Goal: Transaction & Acquisition: Purchase product/service

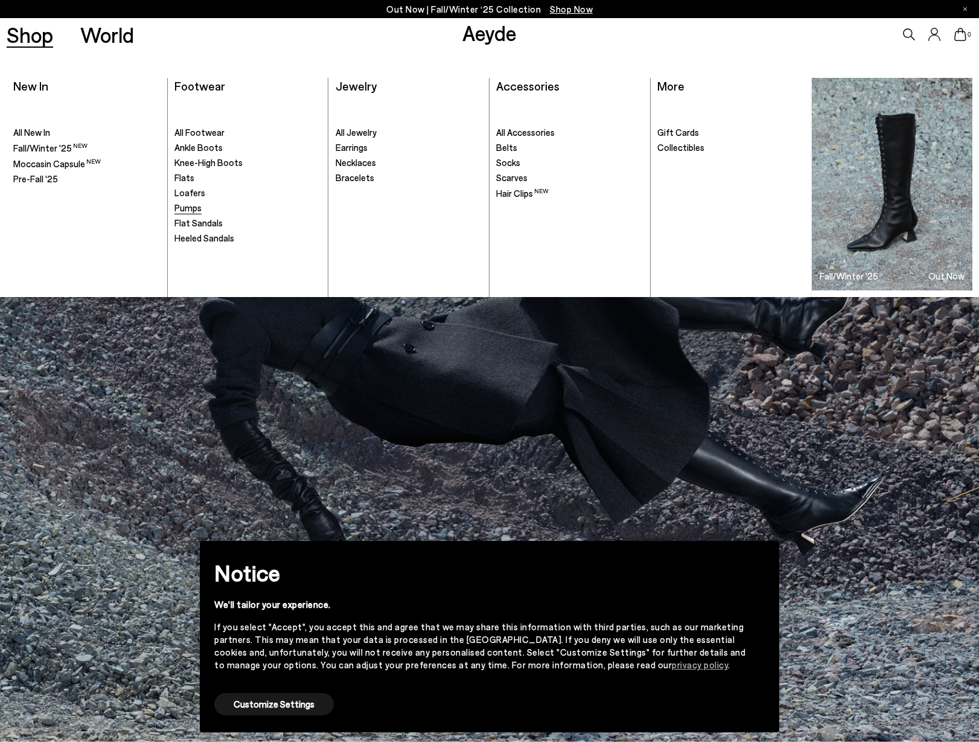
click at [186, 212] on span "Pumps" at bounding box center [187, 207] width 27 height 11
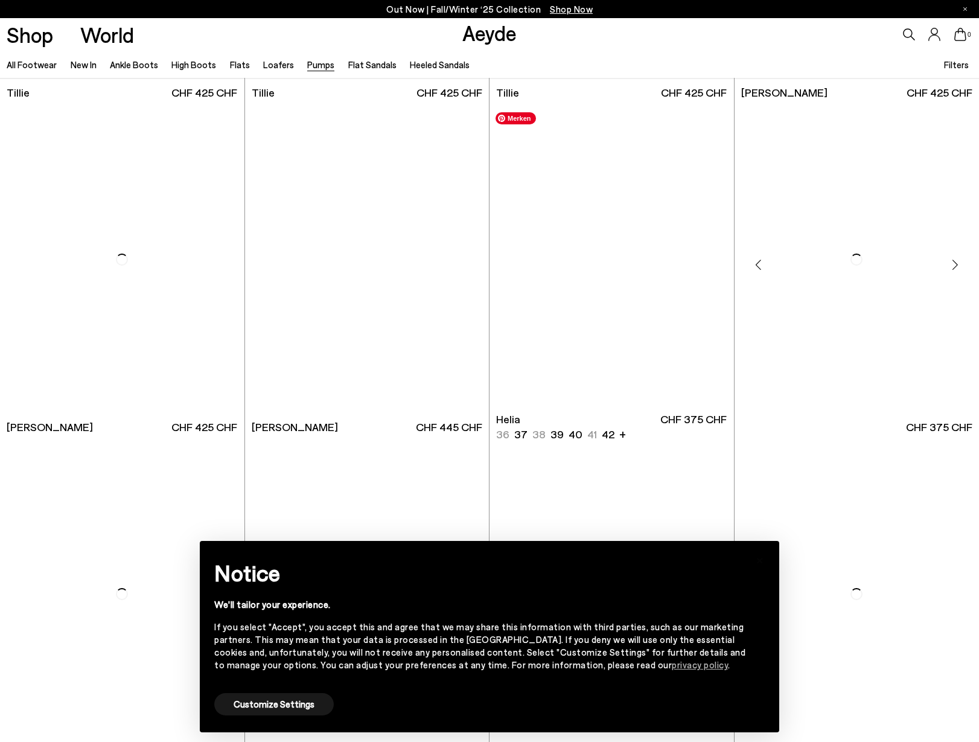
scroll to position [682, 0]
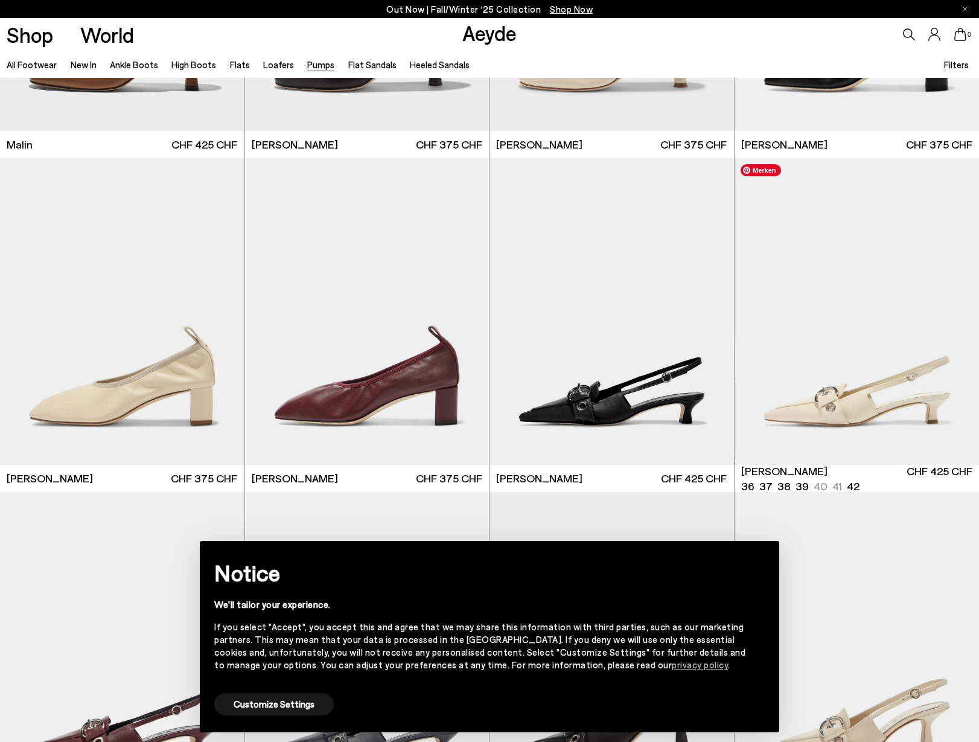
scroll to position [2745, 0]
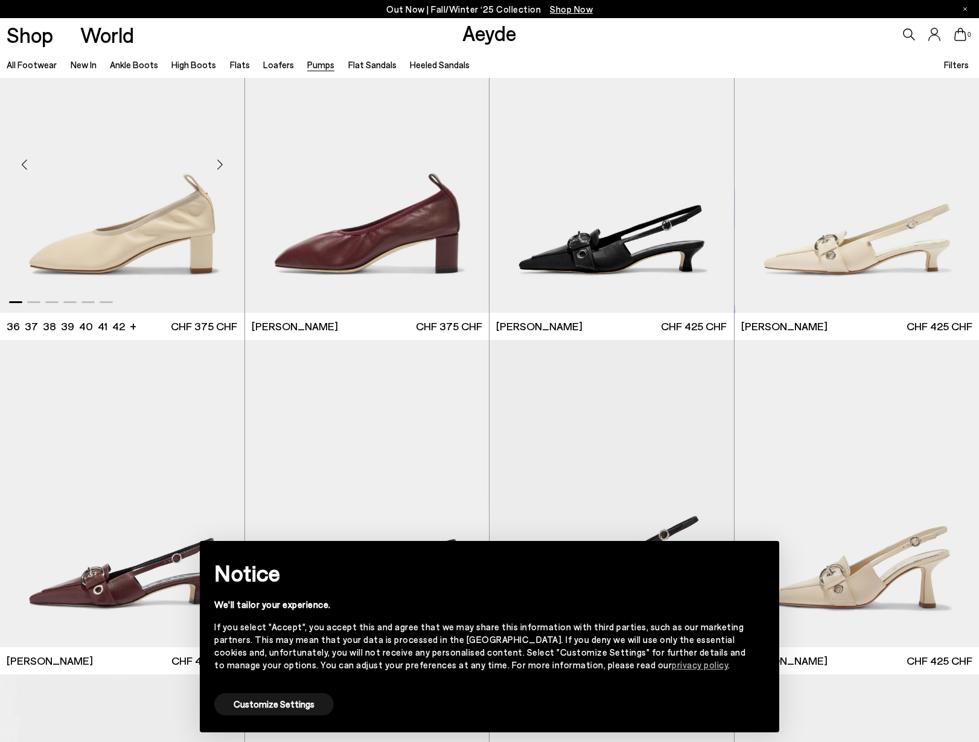
click at [220, 160] on div "Next slide" at bounding box center [220, 164] width 36 height 36
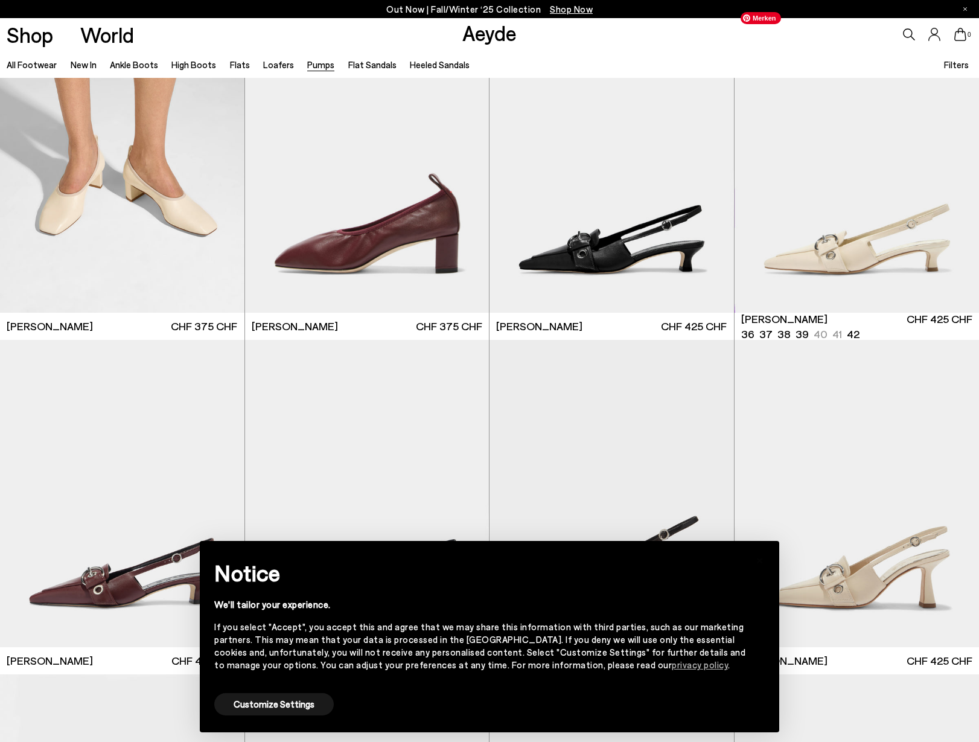
scroll to position [2752, 0]
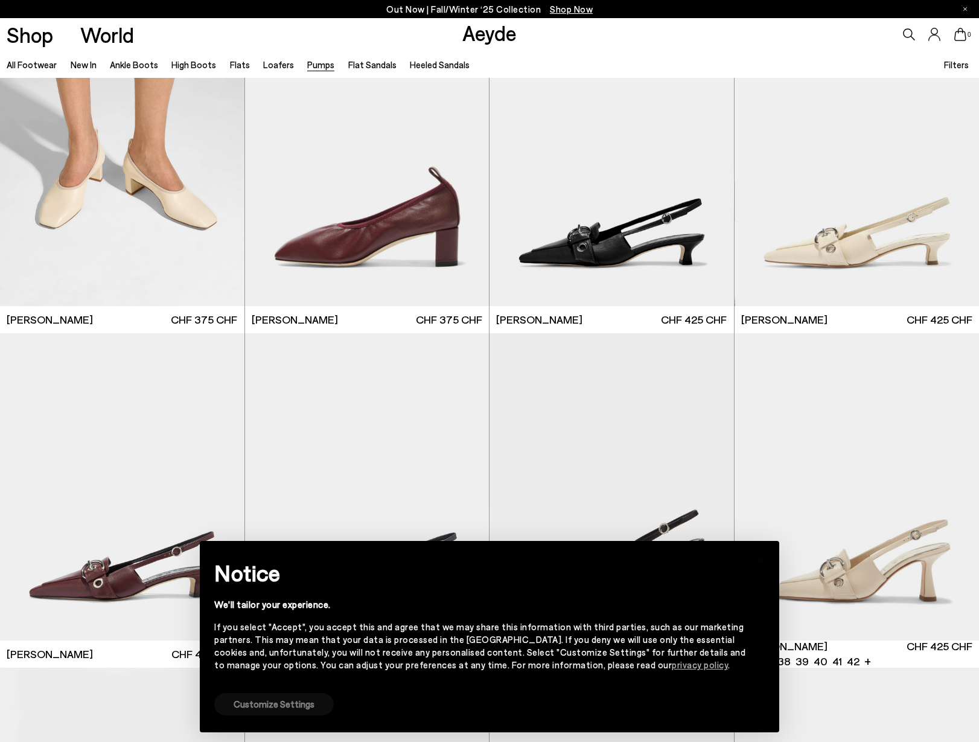
click at [268, 703] on button "Customize Settings" at bounding box center [274, 704] width 120 height 22
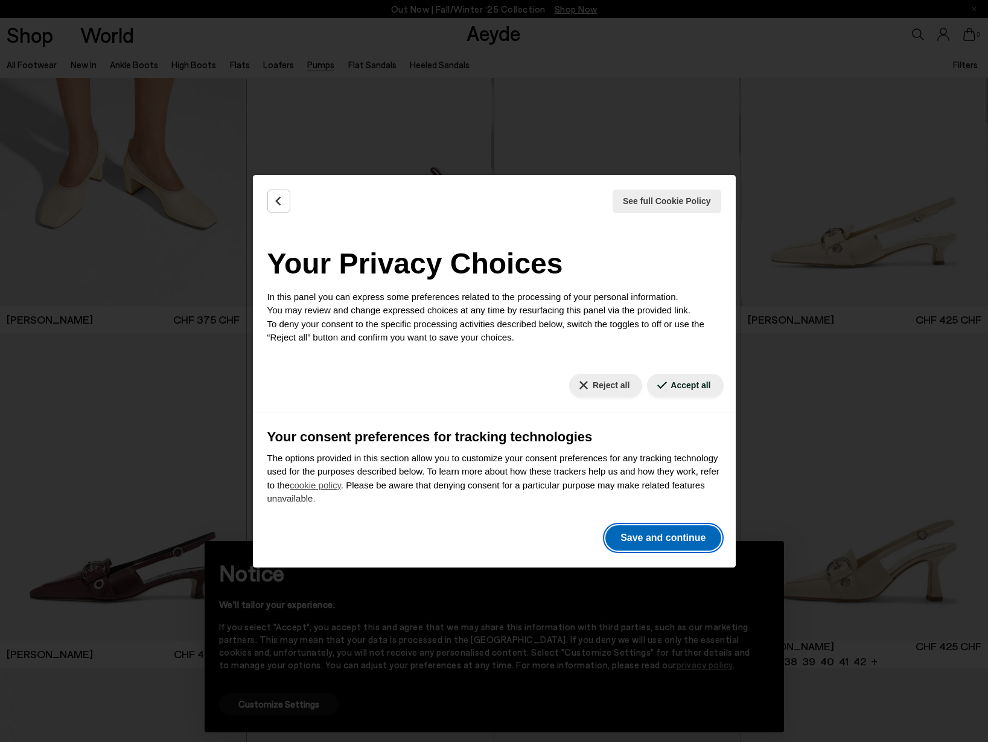
click at [638, 539] on button "Save and continue" at bounding box center [663, 537] width 115 height 25
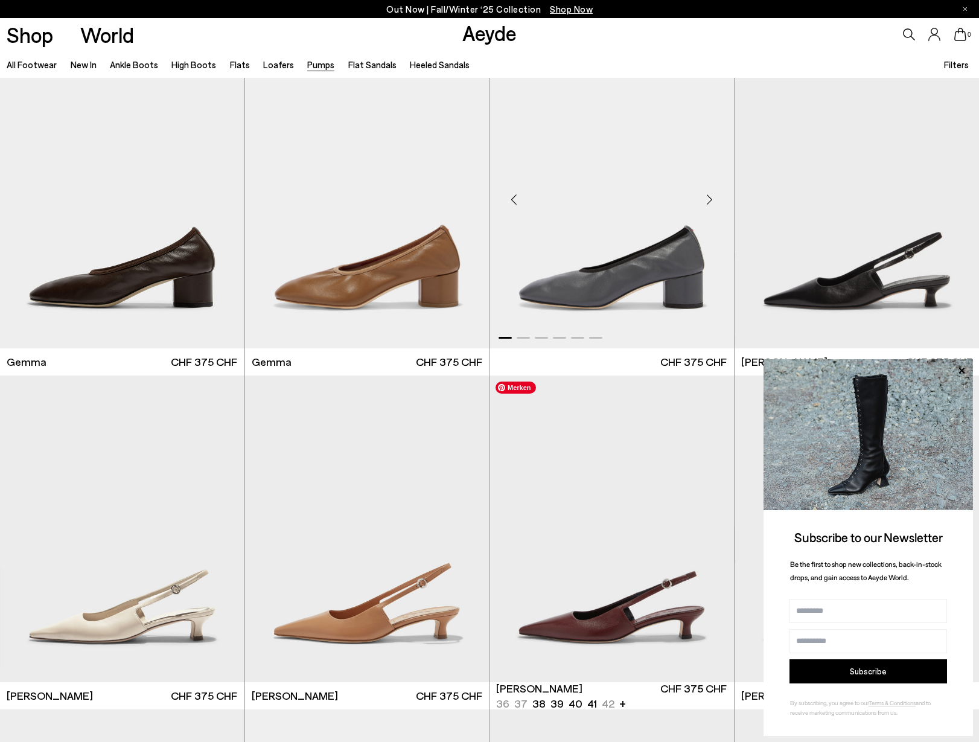
scroll to position [3762, 0]
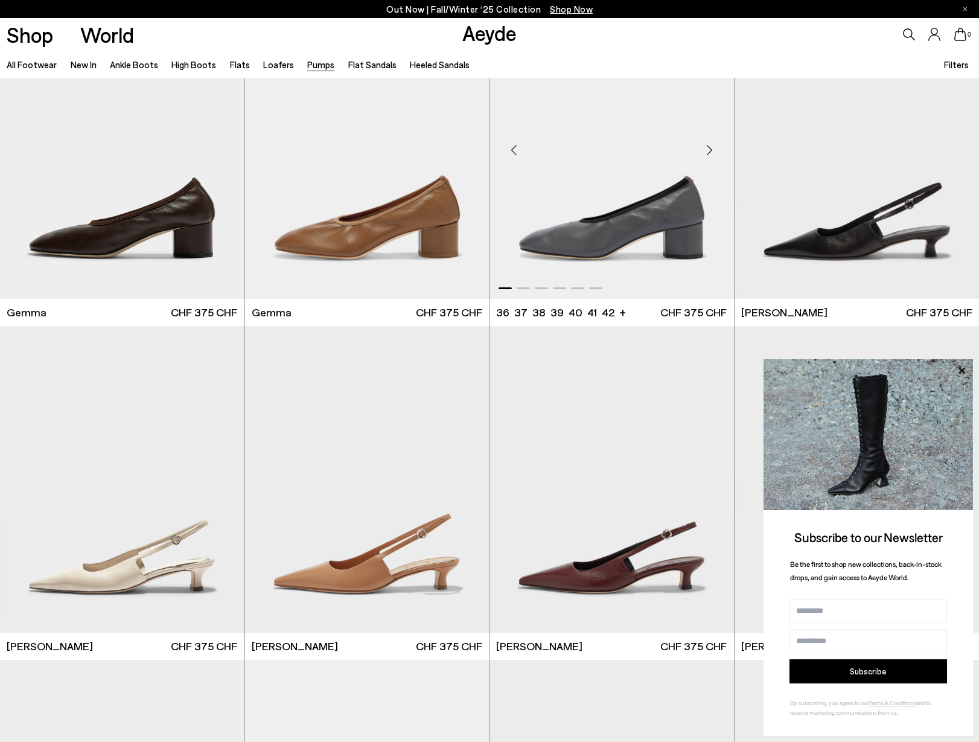
click at [712, 148] on div "Next slide" at bounding box center [710, 150] width 36 height 36
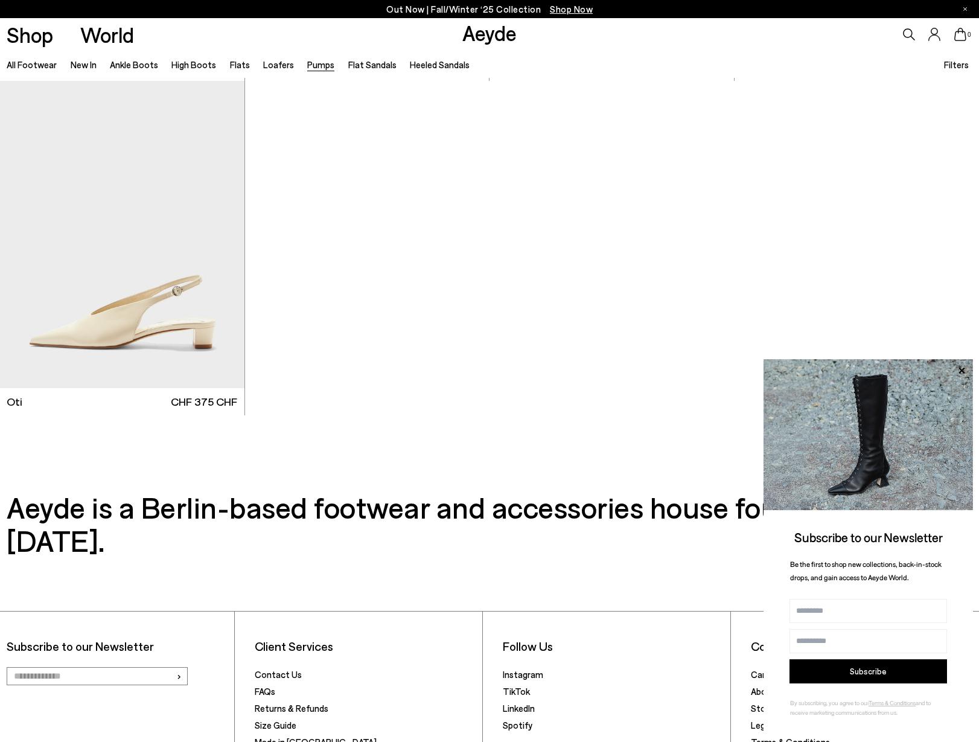
scroll to position [6101, 0]
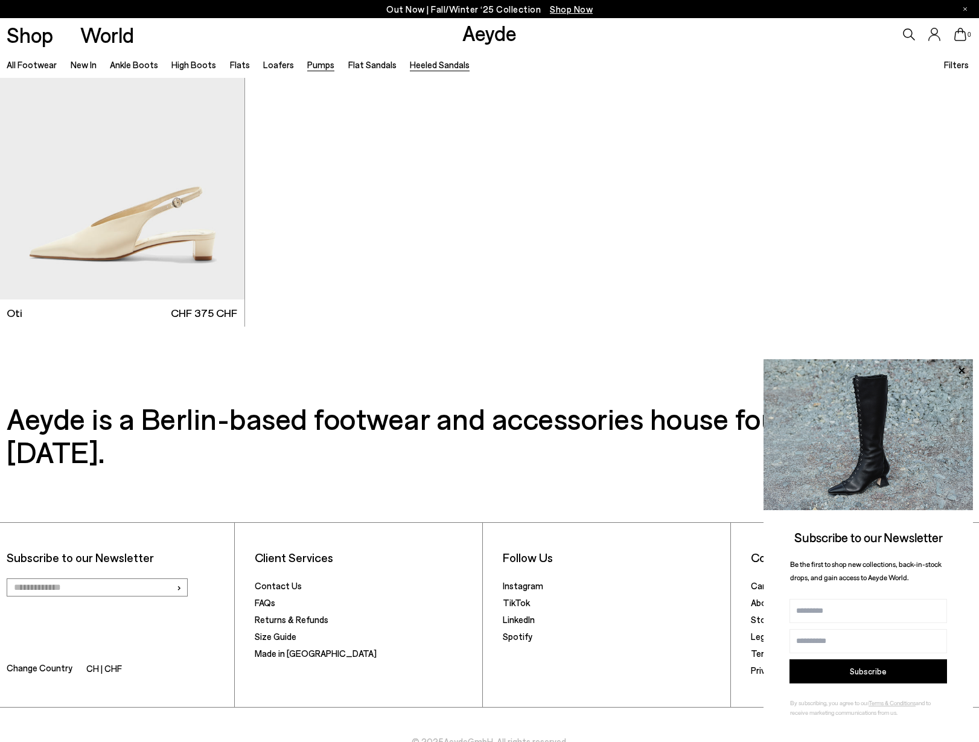
click at [423, 68] on link "Heeled Sandals" at bounding box center [440, 64] width 60 height 11
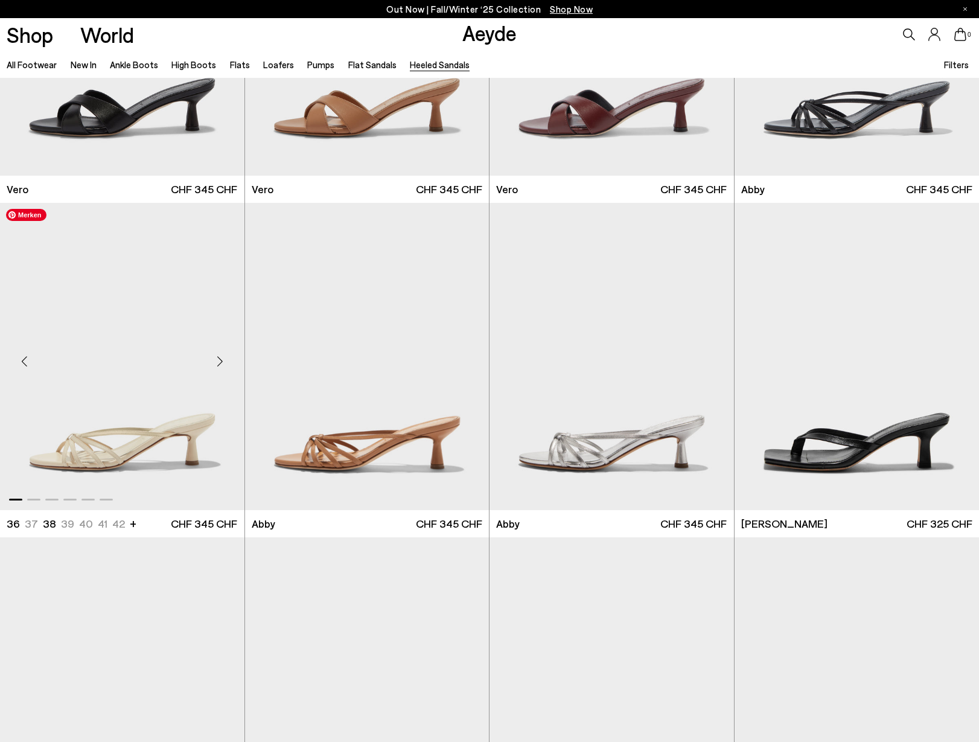
scroll to position [545, 0]
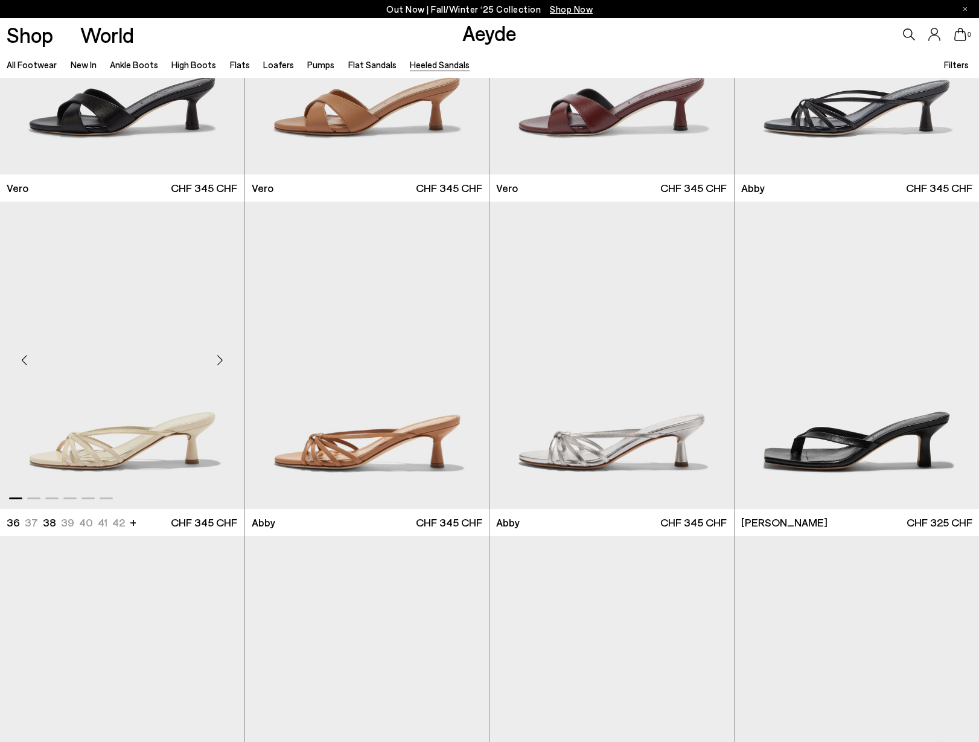
click at [223, 355] on div "Next slide" at bounding box center [220, 360] width 36 height 36
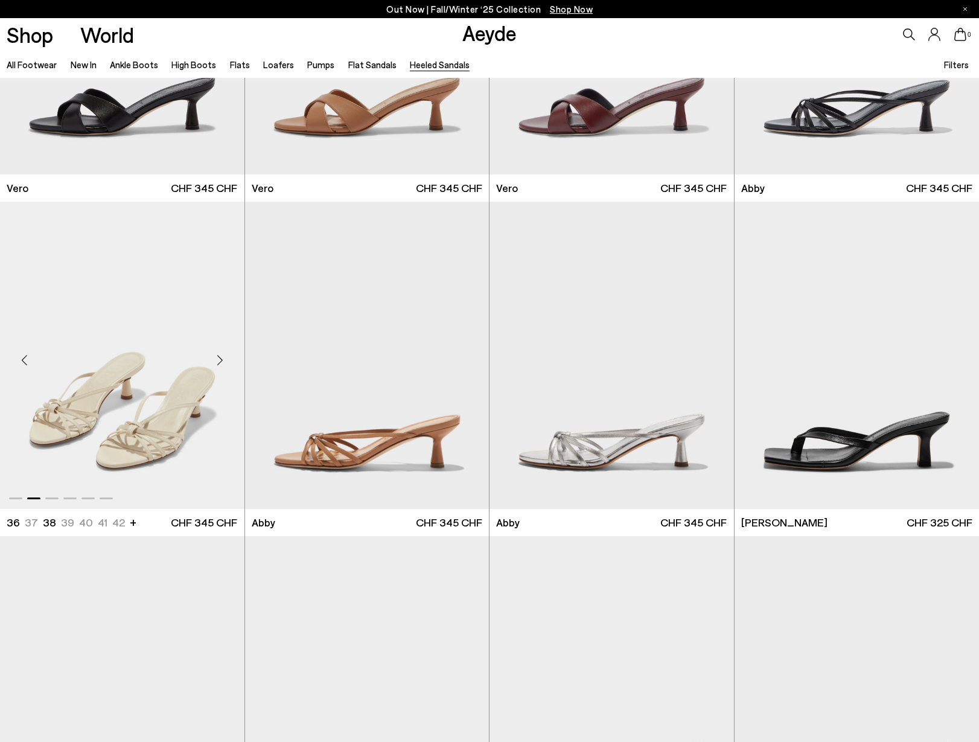
click at [224, 357] on div "Next slide" at bounding box center [220, 360] width 36 height 36
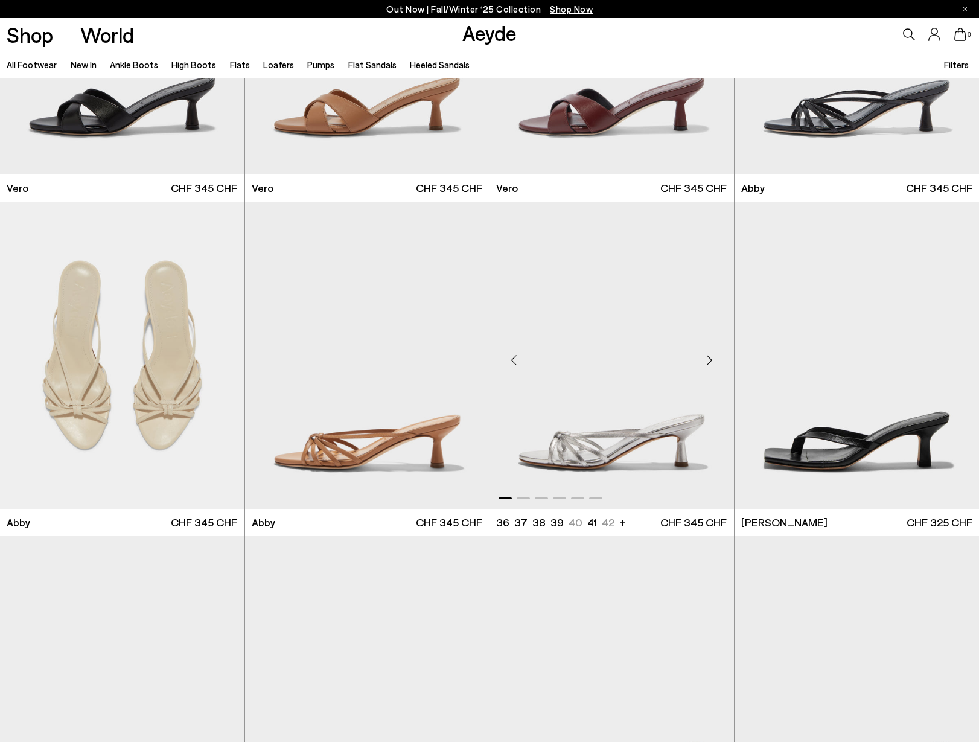
click at [712, 356] on div "Next slide" at bounding box center [710, 360] width 36 height 36
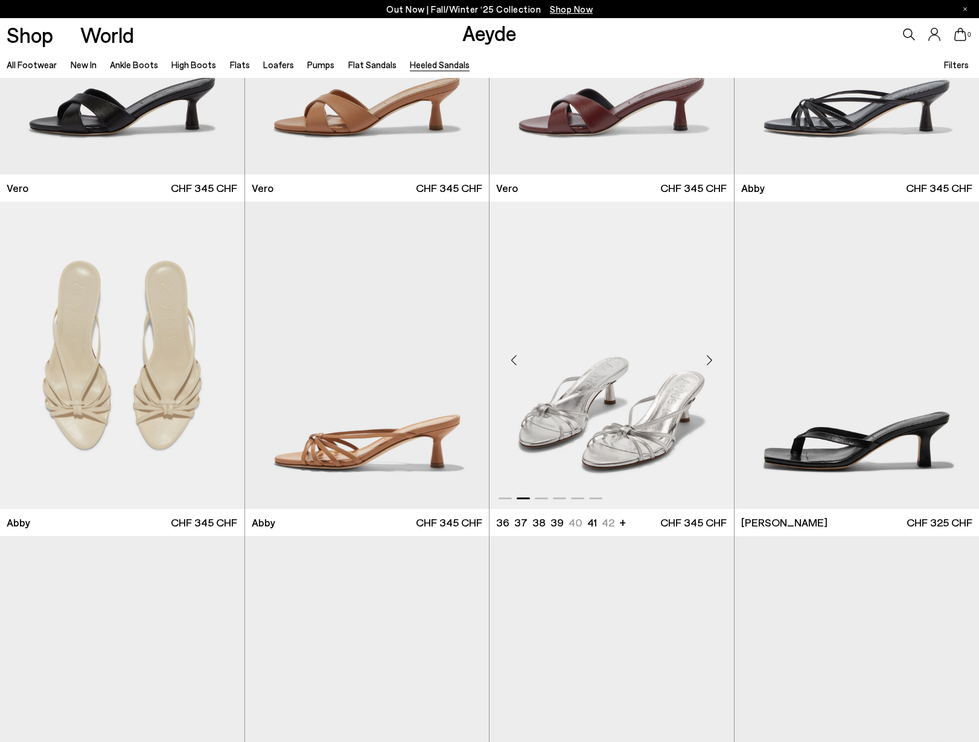
click at [710, 356] on div "Next slide" at bounding box center [710, 360] width 36 height 36
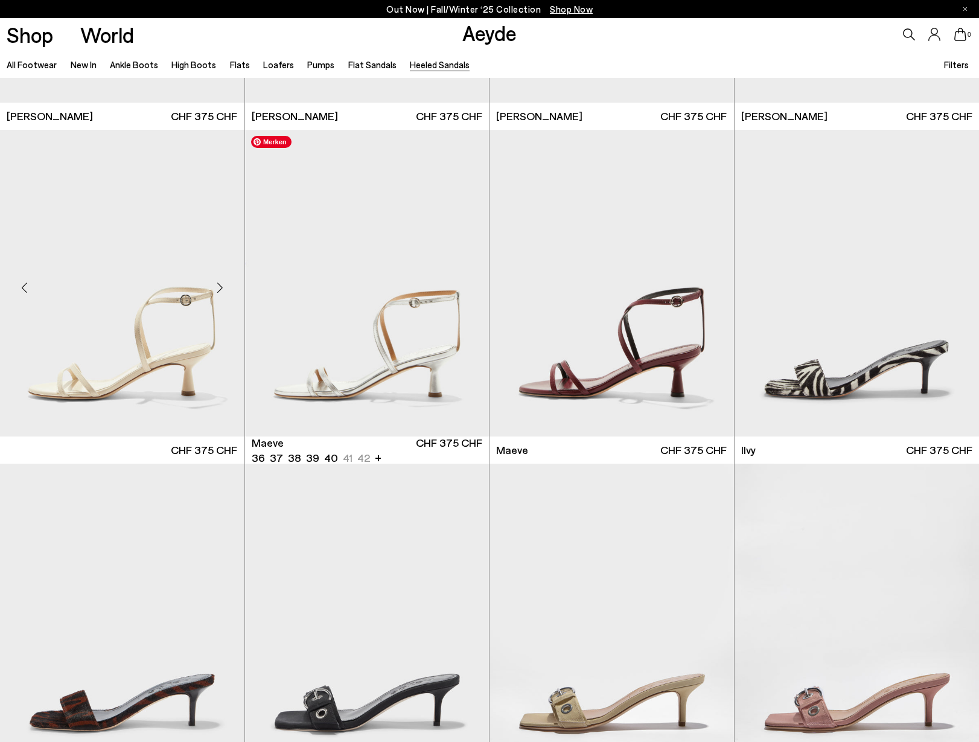
scroll to position [1620, 0]
click at [220, 286] on div "Next slide" at bounding box center [220, 287] width 36 height 36
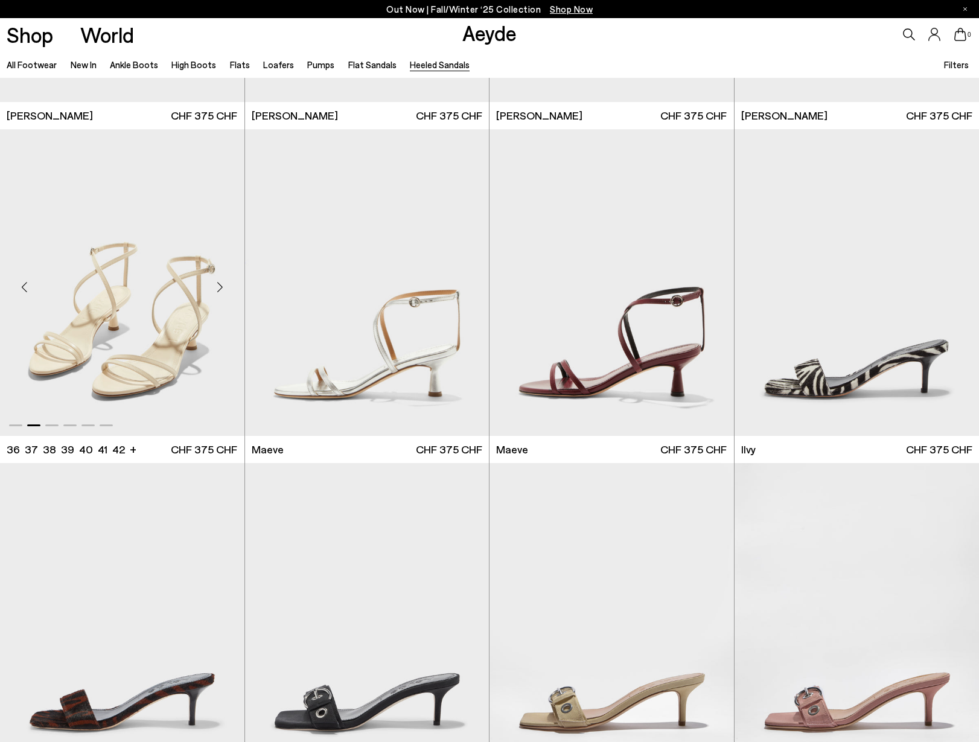
click at [220, 286] on div "Next slide" at bounding box center [220, 287] width 36 height 36
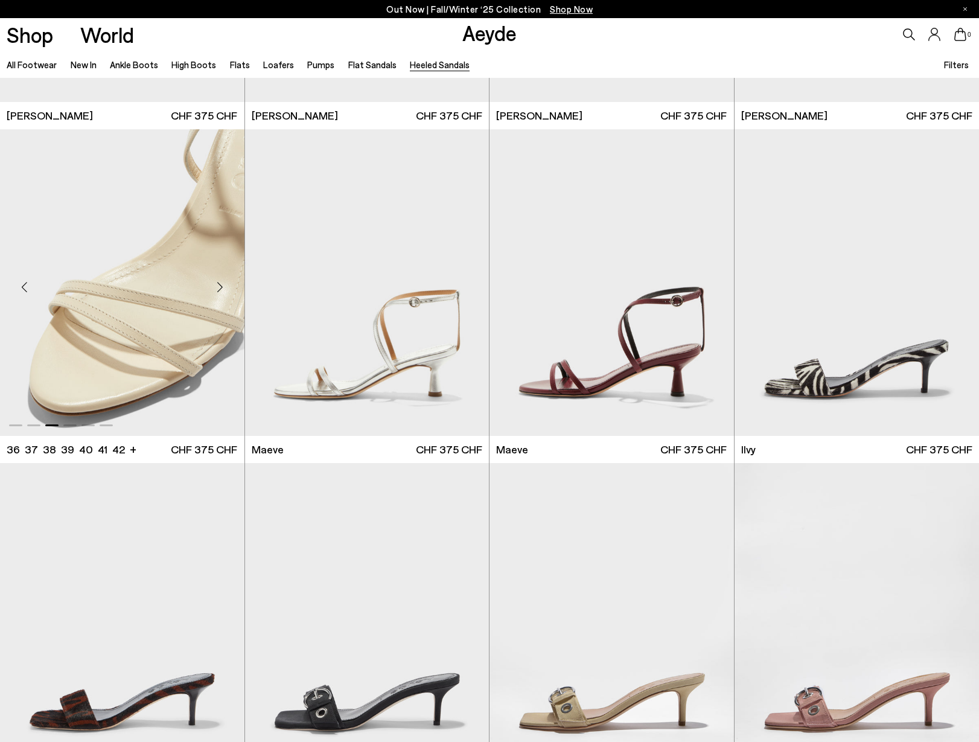
click at [220, 286] on div "Next slide" at bounding box center [220, 287] width 36 height 36
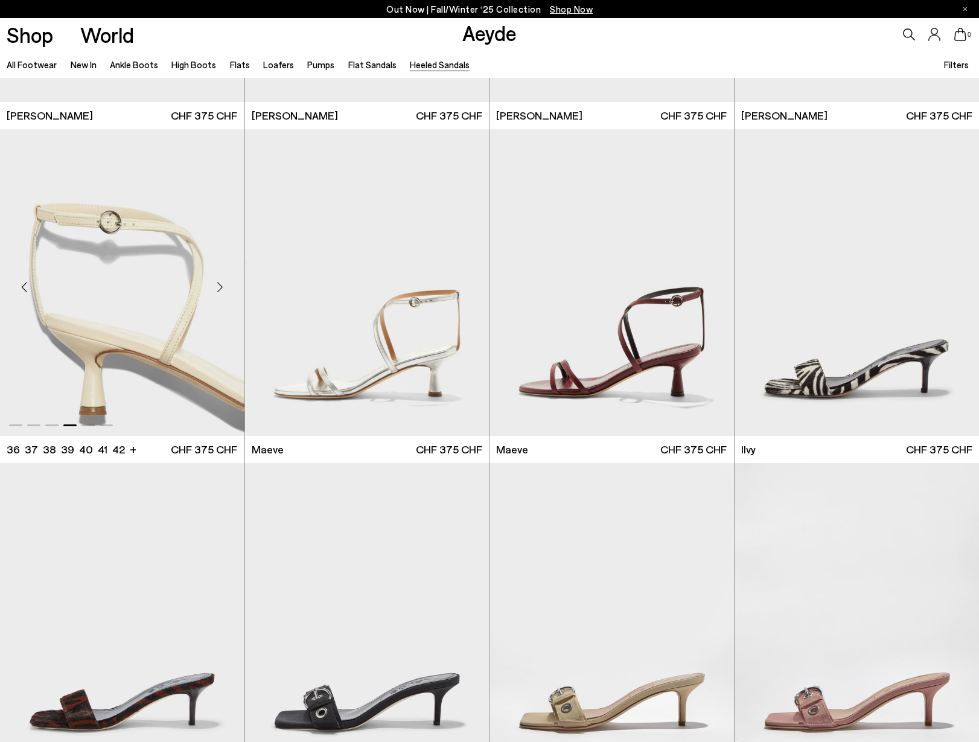
click at [220, 286] on div "Next slide" at bounding box center [220, 287] width 36 height 36
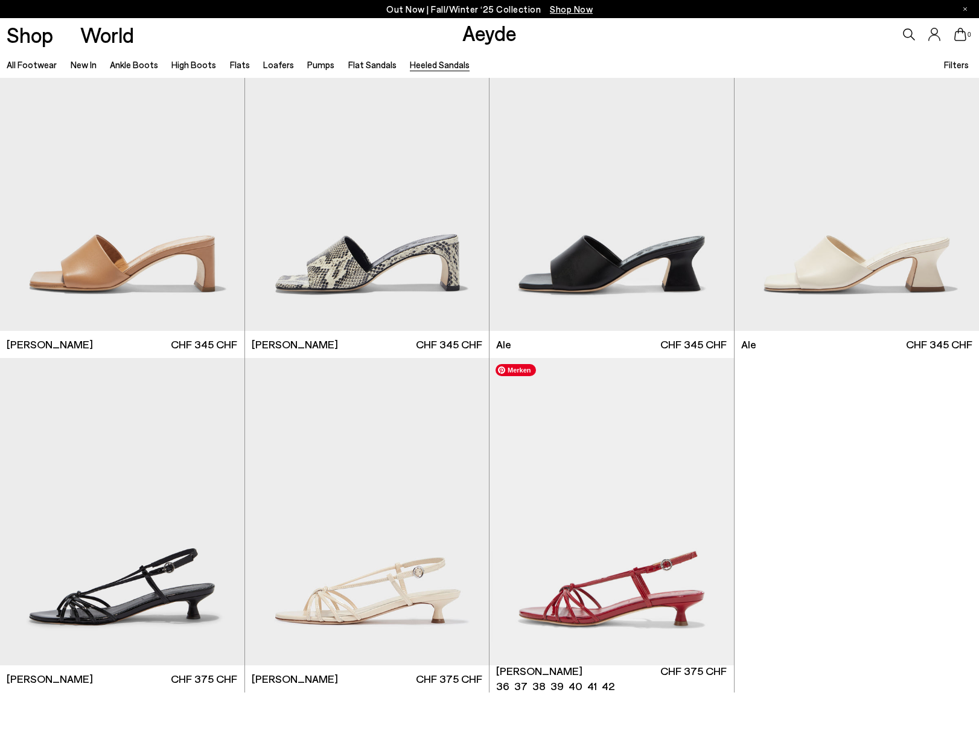
scroll to position [2726, 0]
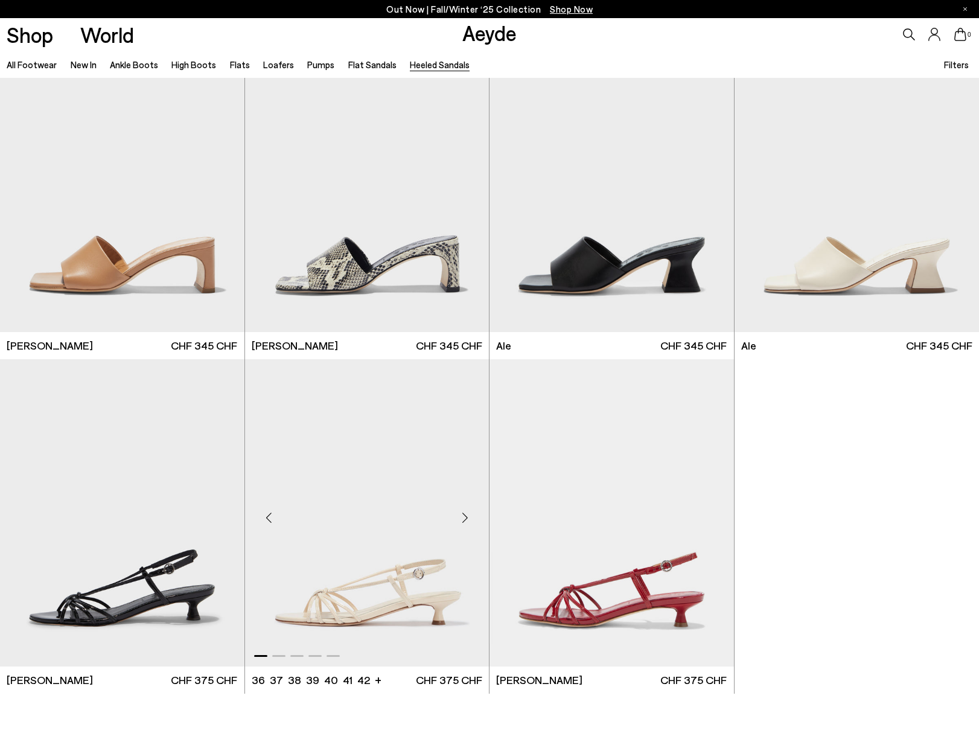
click at [463, 516] on div "Next slide" at bounding box center [465, 518] width 36 height 36
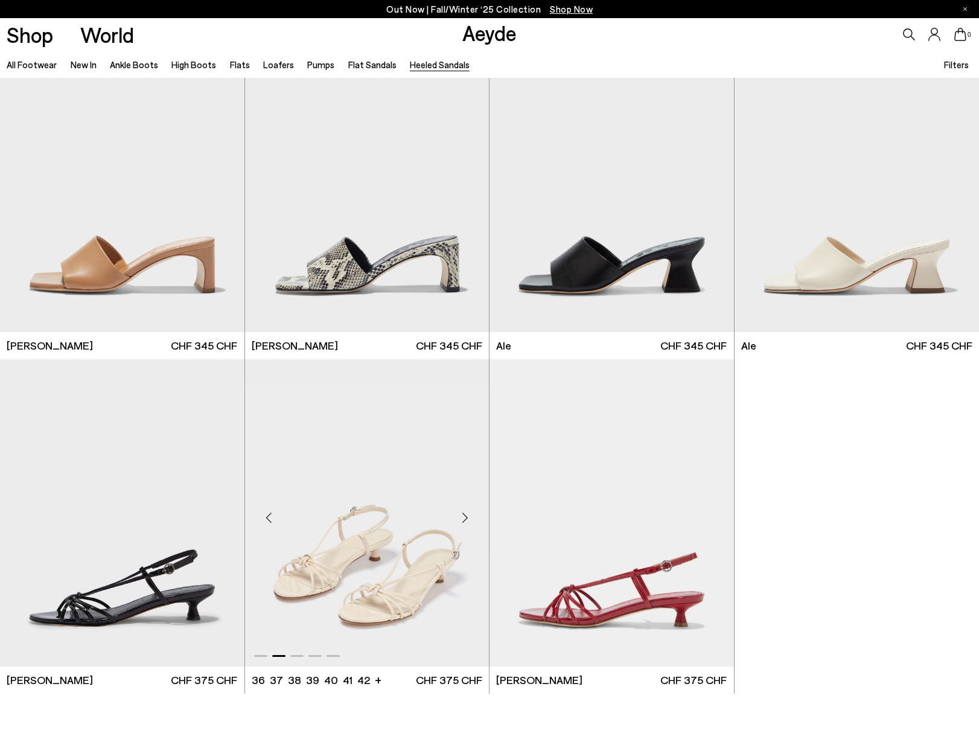
click at [463, 516] on div "Next slide" at bounding box center [465, 518] width 36 height 36
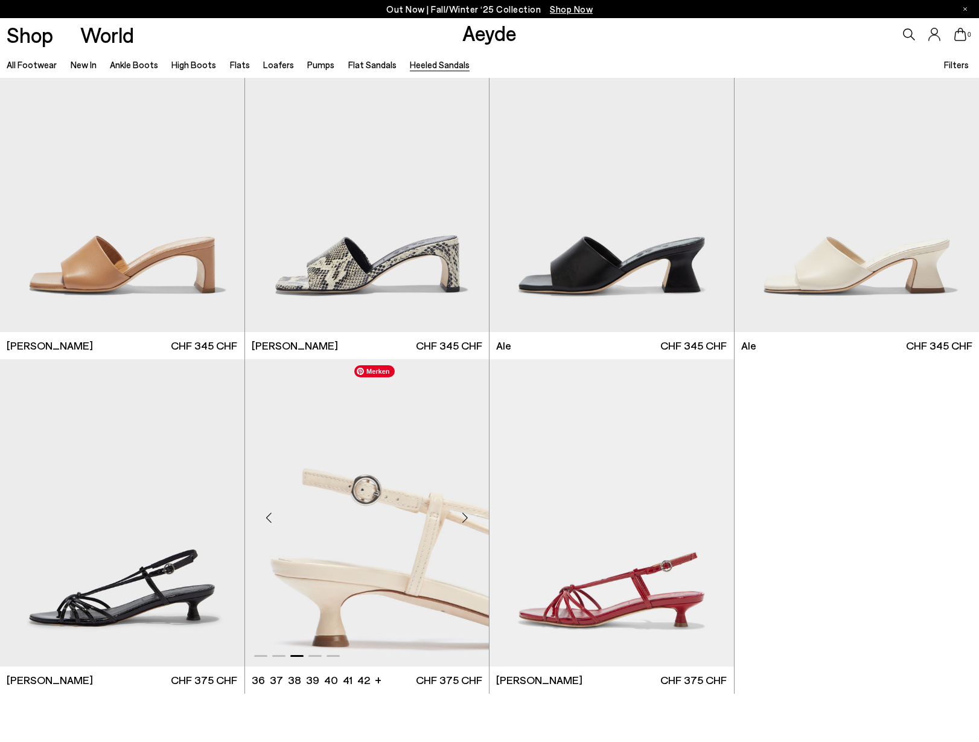
click at [368, 549] on img "3 / 5" at bounding box center [367, 512] width 245 height 307
